Goal: Task Accomplishment & Management: Manage account settings

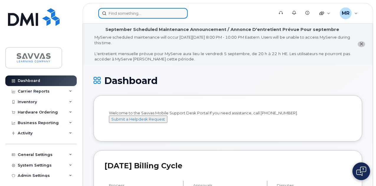
click at [124, 11] on input at bounding box center [143, 13] width 90 height 11
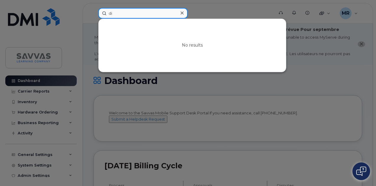
type input "d"
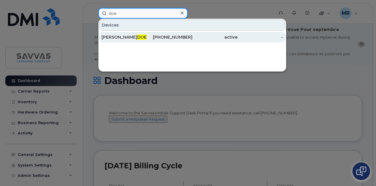
paste input "[PERSON_NAME]"
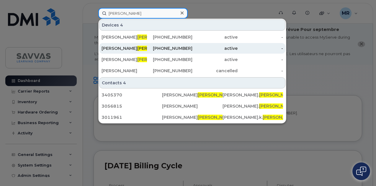
type input "Clark"
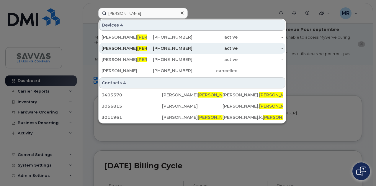
click at [148, 49] on div "[PHONE_NUMBER]" at bounding box center [170, 49] width 46 height 6
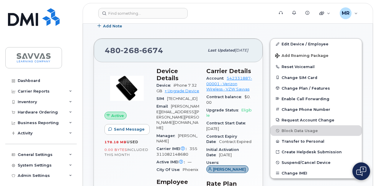
scroll to position [142, 0]
click at [288, 163] on span "Suspend/Cancel Device" at bounding box center [306, 162] width 49 height 4
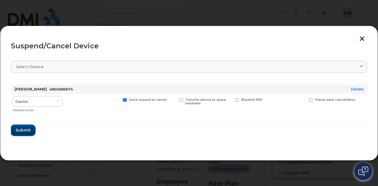
click at [25, 129] on span "Submit" at bounding box center [23, 131] width 15 height 6
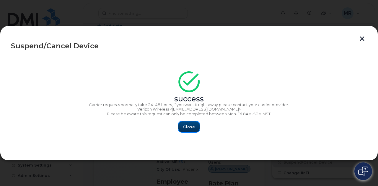
click at [198, 125] on button "Close" at bounding box center [188, 127] width 21 height 11
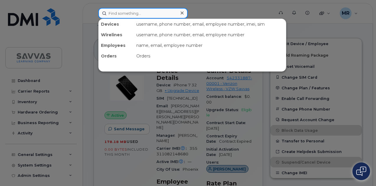
click at [133, 11] on input at bounding box center [143, 13] width 90 height 11
paste input "Anderson"
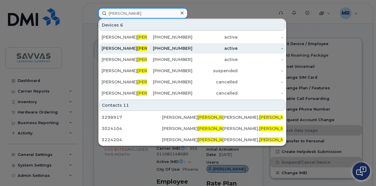
type input "Anderson"
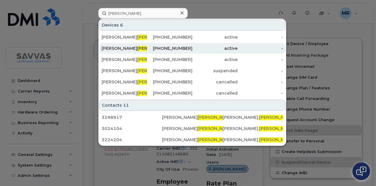
click at [140, 53] on div "ALLISON ANDERSON" at bounding box center [125, 48] width 46 height 11
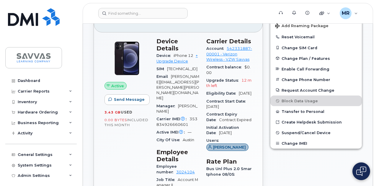
scroll to position [271, 0]
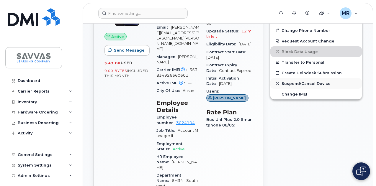
click at [293, 83] on span "Suspend/Cancel Device" at bounding box center [306, 84] width 49 height 4
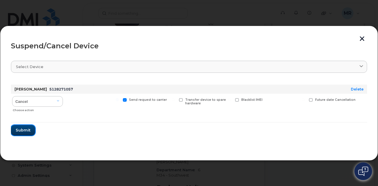
click at [25, 131] on span "Submit" at bounding box center [23, 131] width 15 height 6
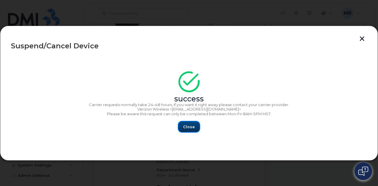
click at [188, 131] on button "Close" at bounding box center [188, 127] width 21 height 11
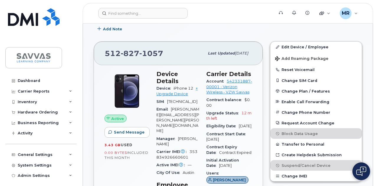
scroll to position [85, 0]
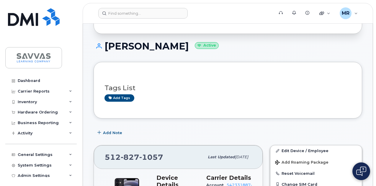
drag, startPoint x: 209, startPoint y: 44, endPoint x: 87, endPoint y: 60, distance: 122.5
copy h1 "[PERSON_NAME]"
drag, startPoint x: 163, startPoint y: 156, endPoint x: 102, endPoint y: 151, distance: 61.4
click at [102, 151] on div "[PHONE_NUMBER] Last updated [DATE]" at bounding box center [178, 158] width 169 height 24
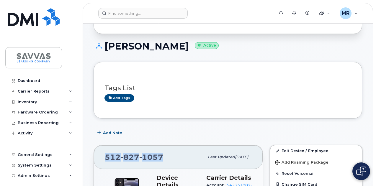
copy span "[PHONE_NUMBER]"
drag, startPoint x: 209, startPoint y: 49, endPoint x: 106, endPoint y: 47, distance: 103.2
click at [106, 47] on h1 "[PERSON_NAME] Active" at bounding box center [228, 46] width 269 height 10
copy h1 "[PERSON_NAME]"
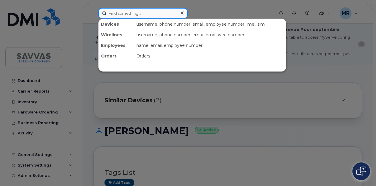
click at [139, 16] on input at bounding box center [143, 13] width 90 height 11
paste input "[PERSON_NAME]"
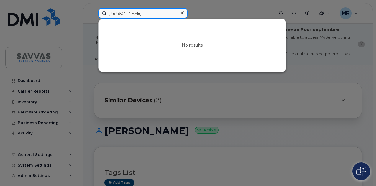
paste input "4802686674"
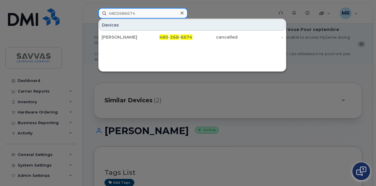
paste input "Borrin"
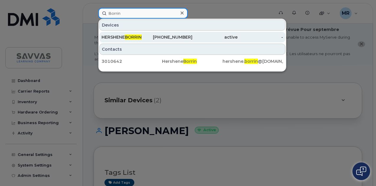
type input "Borrin"
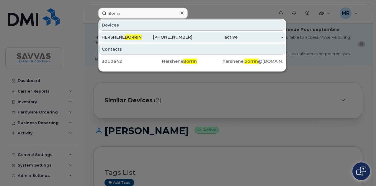
click at [150, 33] on div "[PHONE_NUMBER]" at bounding box center [170, 37] width 46 height 11
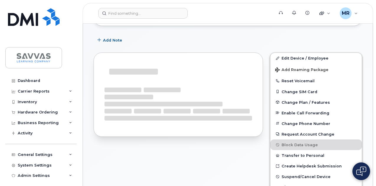
scroll to position [122, 0]
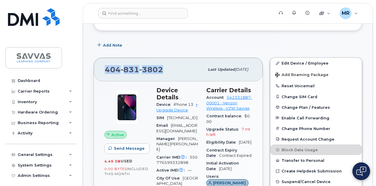
drag, startPoint x: 166, startPoint y: 71, endPoint x: 105, endPoint y: 60, distance: 62.5
click at [105, 60] on div "404 831 3802 Last updated May 07, 2025" at bounding box center [178, 70] width 169 height 24
copy span "404 831 3802"
